Goal: Information Seeking & Learning: Learn about a topic

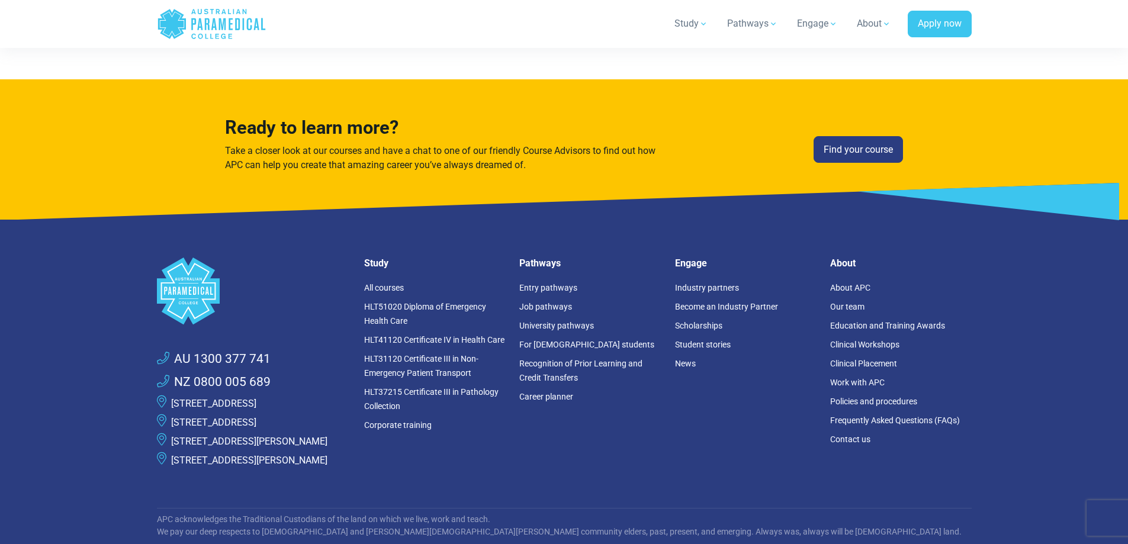
scroll to position [2606, 0]
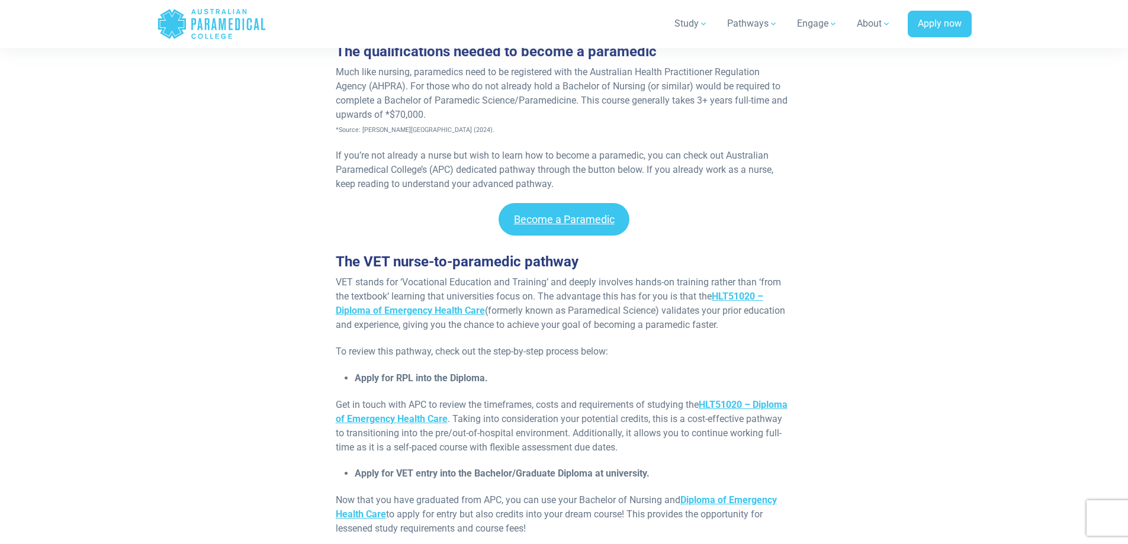
scroll to position [948, 0]
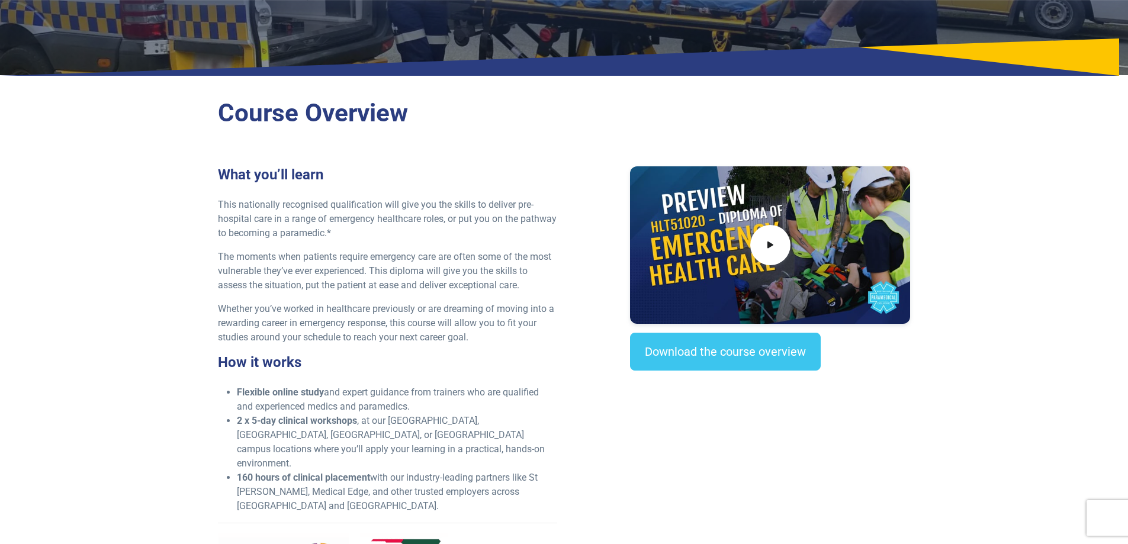
scroll to position [355, 0]
